Goal: Transaction & Acquisition: Purchase product/service

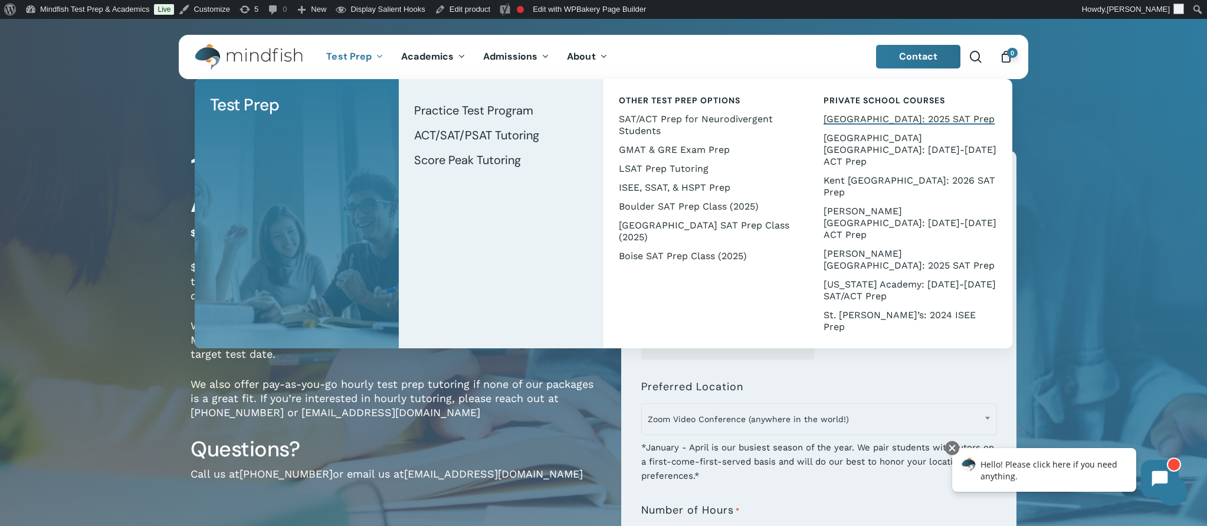
click at [889, 119] on span "[GEOGRAPHIC_DATA]: 2025 SAT Prep" at bounding box center [908, 118] width 171 height 11
